Goal: Information Seeking & Learning: Learn about a topic

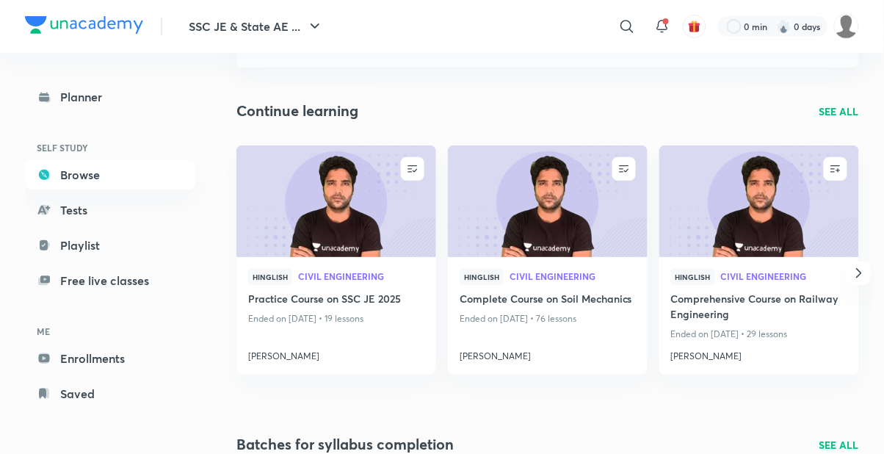
scroll to position [139, 0]
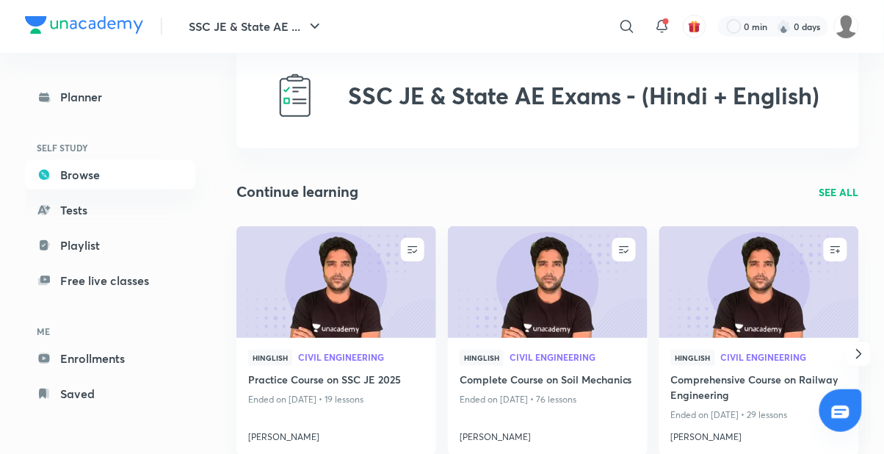
scroll to position [41, 0]
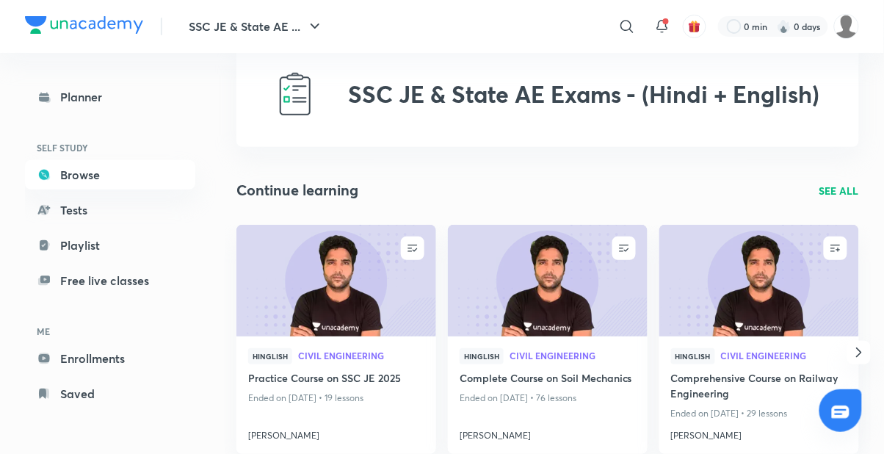
click at [65, 176] on link "Browse" at bounding box center [110, 174] width 170 height 29
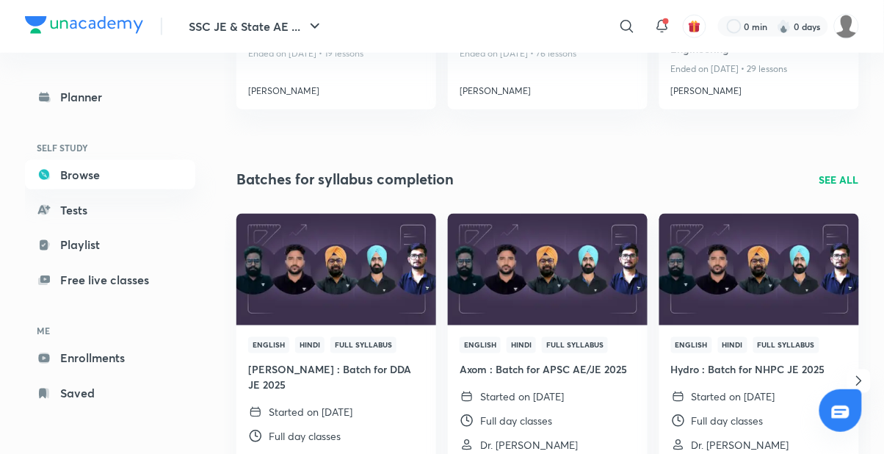
scroll to position [388, 0]
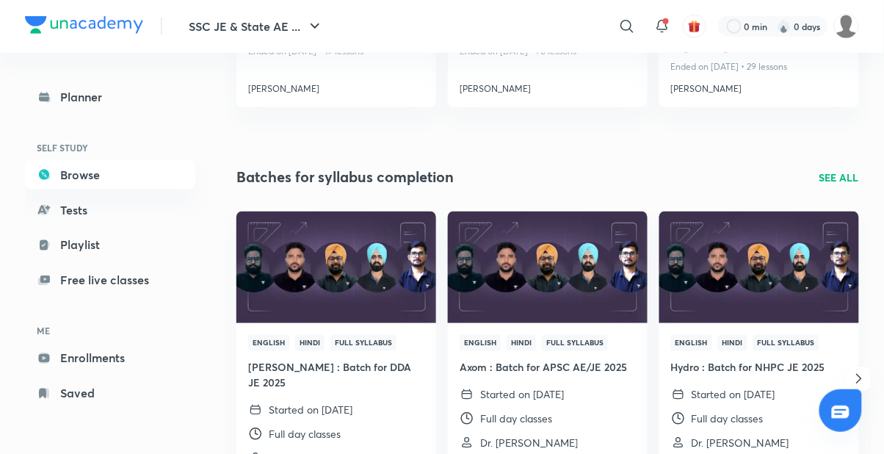
click at [781, 303] on img at bounding box center [758, 267] width 203 height 114
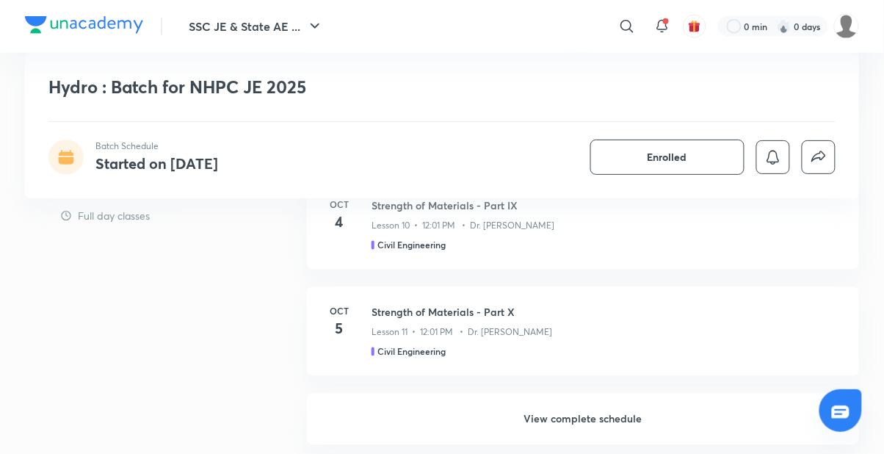
scroll to position [433, 0]
click at [623, 424] on h6 "View complete schedule" at bounding box center [583, 417] width 552 height 51
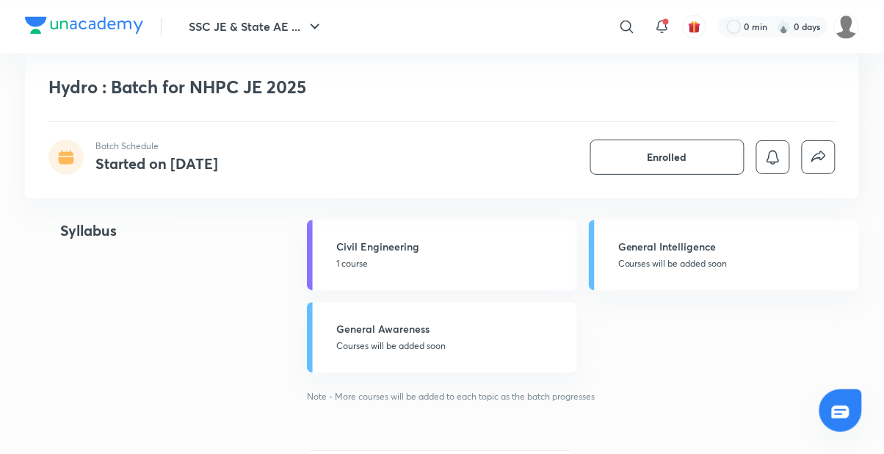
scroll to position [706, 0]
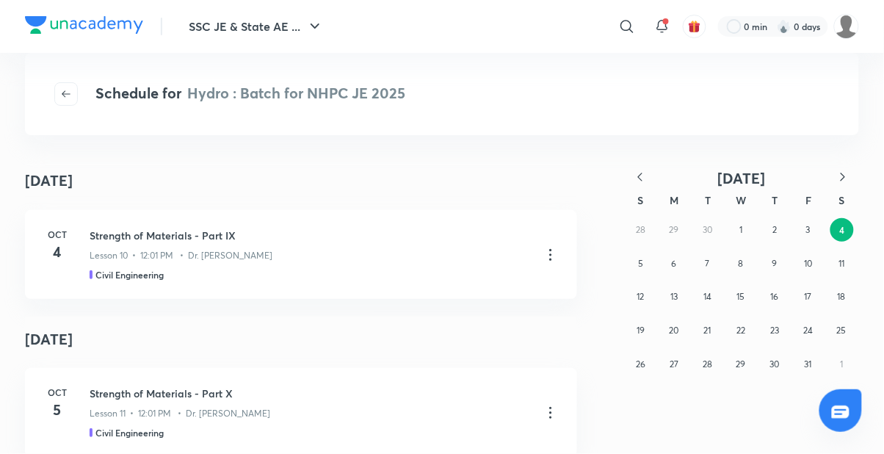
click at [66, 93] on icon "button" at bounding box center [66, 94] width 12 height 12
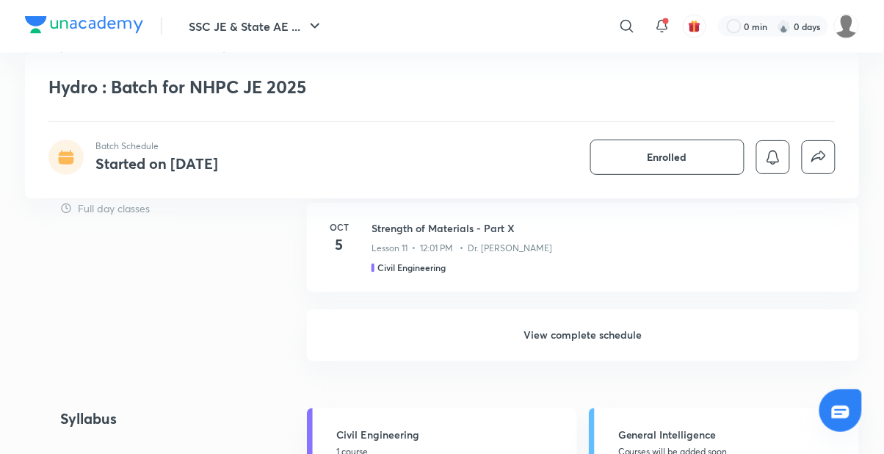
scroll to position [528, 0]
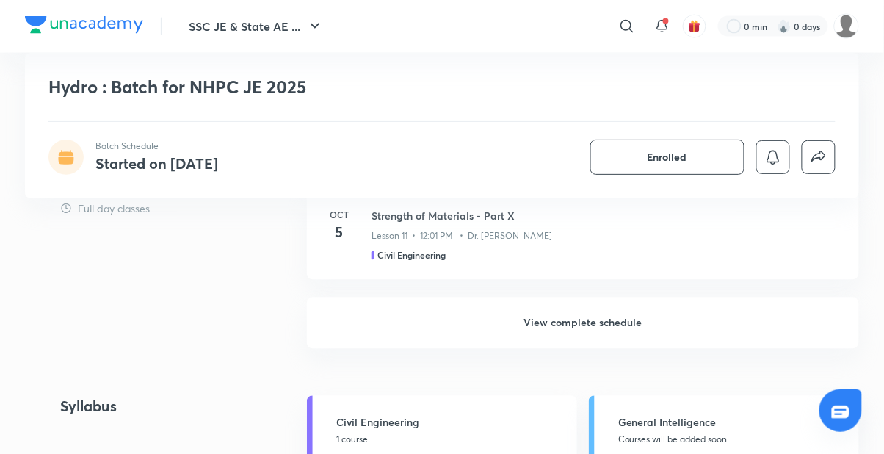
click at [427, 453] on link "Civil Engineering 1 course" at bounding box center [442, 431] width 270 height 70
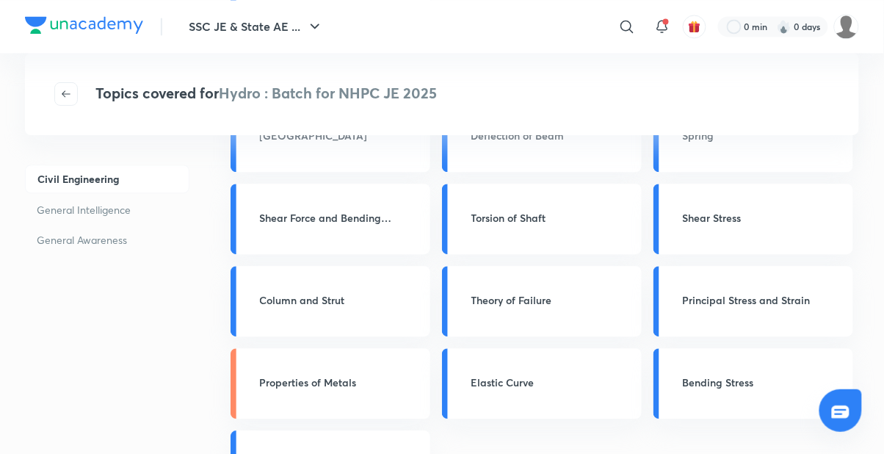
scroll to position [1984, 0]
click at [372, 393] on link "Properties of Metals" at bounding box center [331, 382] width 200 height 70
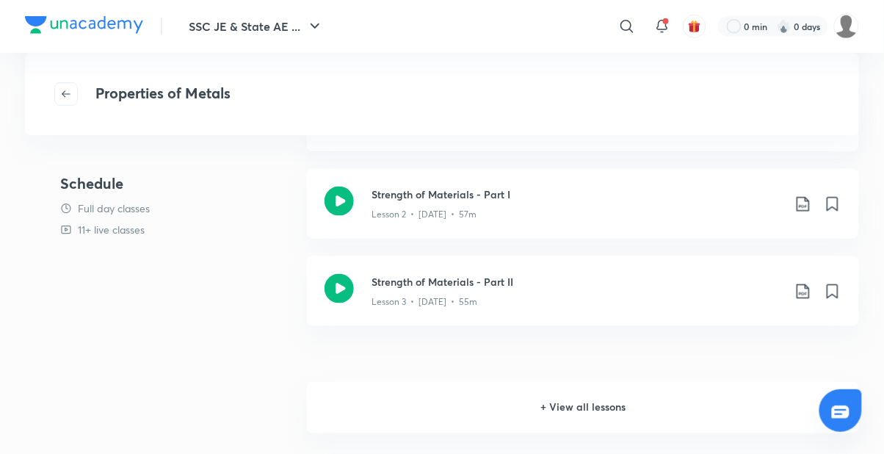
scroll to position [310, 0]
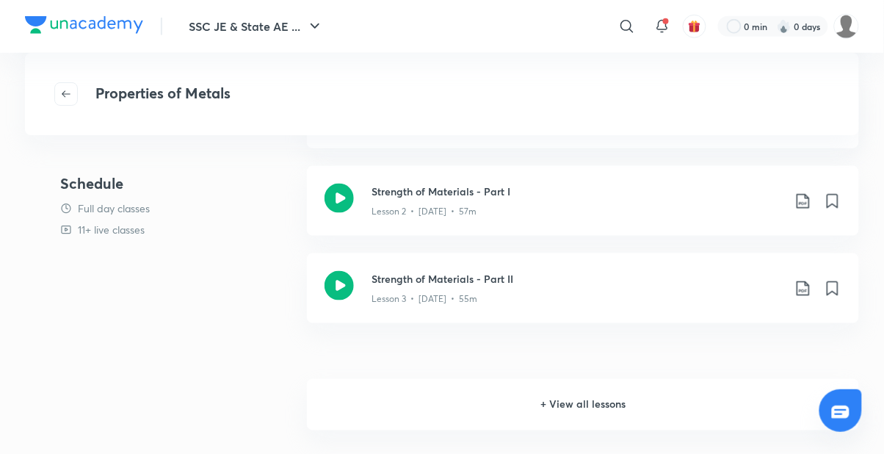
click at [616, 410] on h6 "+ View all lessons" at bounding box center [583, 404] width 552 height 51
